Goal: Find specific page/section: Find specific page/section

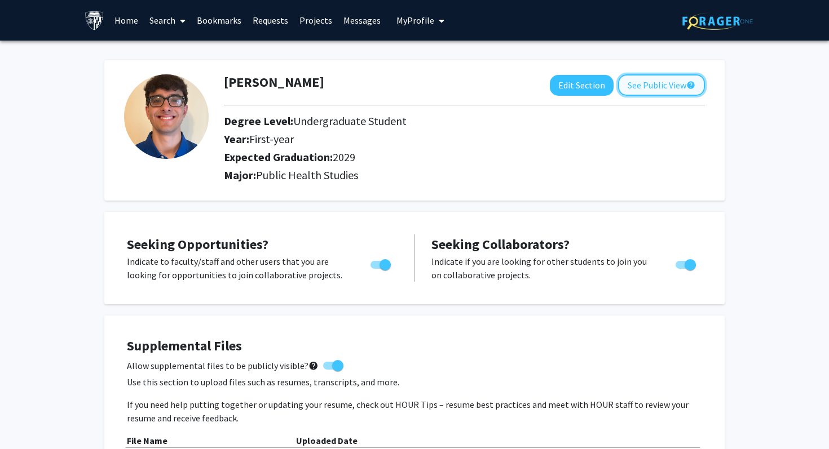
click at [644, 91] on button "See Public View help" at bounding box center [661, 84] width 87 height 21
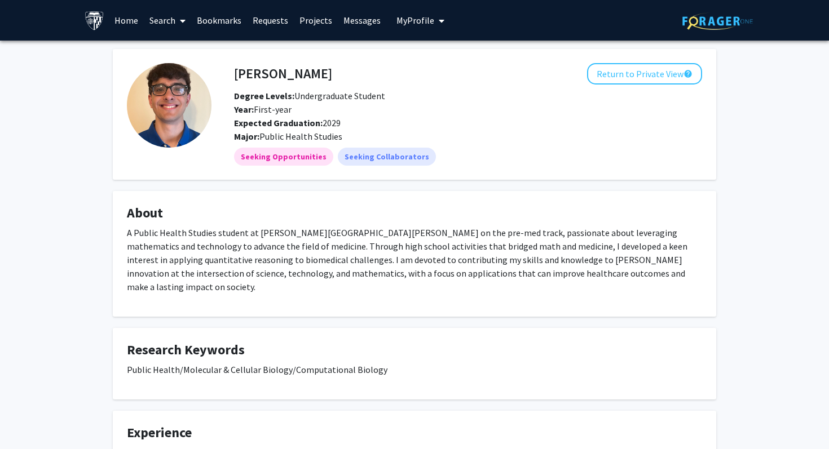
click at [173, 24] on link "Search" at bounding box center [167, 20] width 47 height 39
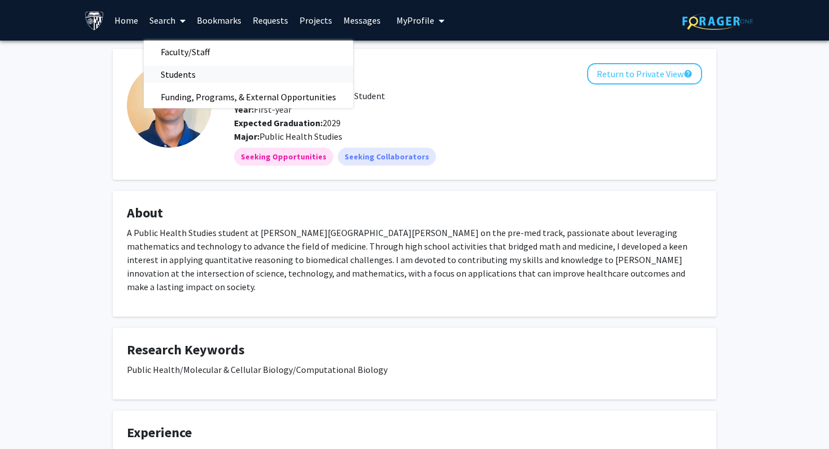
click at [166, 74] on span "Students" at bounding box center [178, 74] width 69 height 23
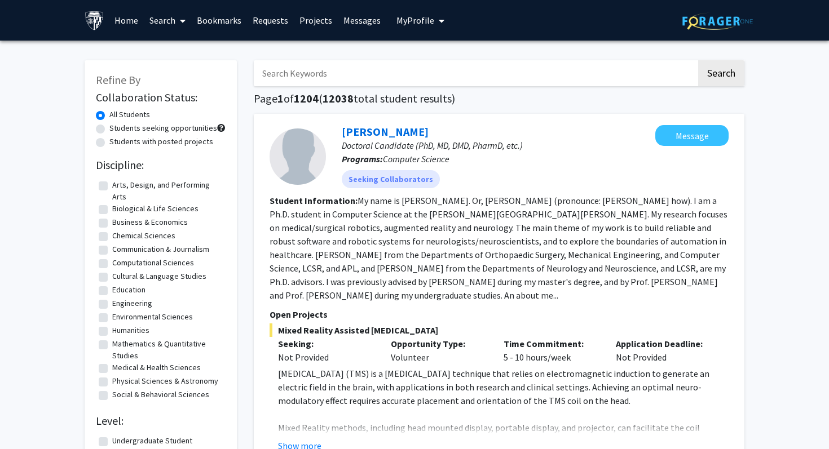
click at [179, 25] on span at bounding box center [180, 20] width 10 height 39
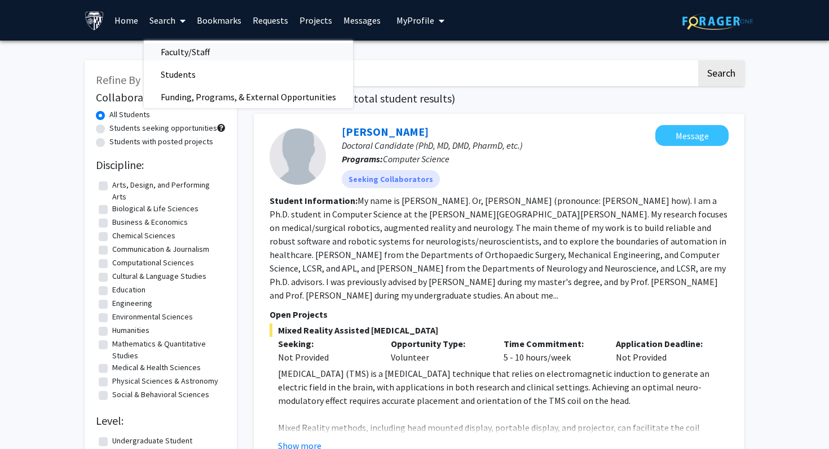
click at [187, 46] on span "Faculty/Staff" at bounding box center [185, 52] width 83 height 23
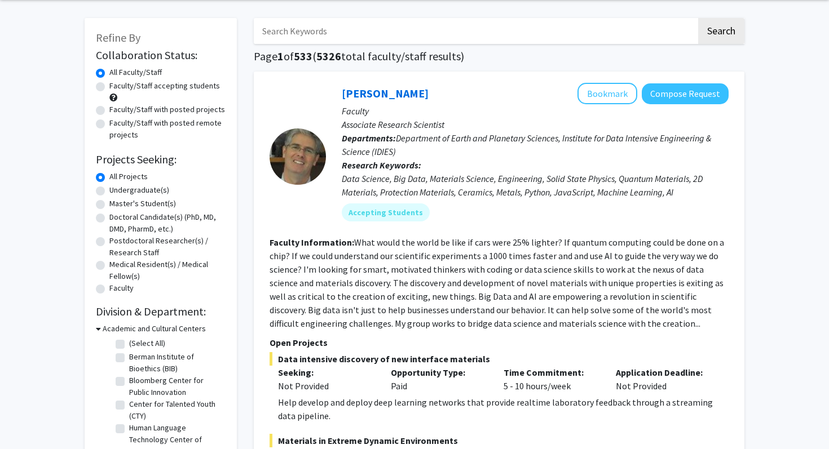
scroll to position [43, 0]
